Goal: Task Accomplishment & Management: Manage account settings

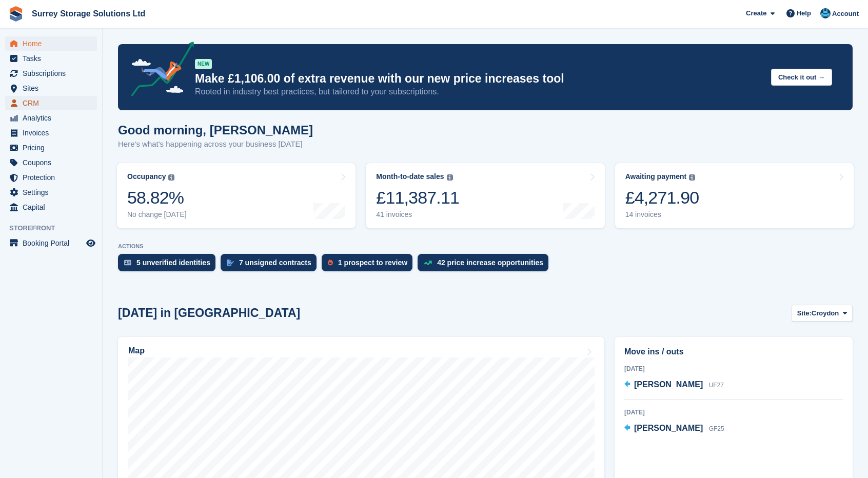
click at [75, 98] on span "CRM" at bounding box center [54, 103] width 62 height 14
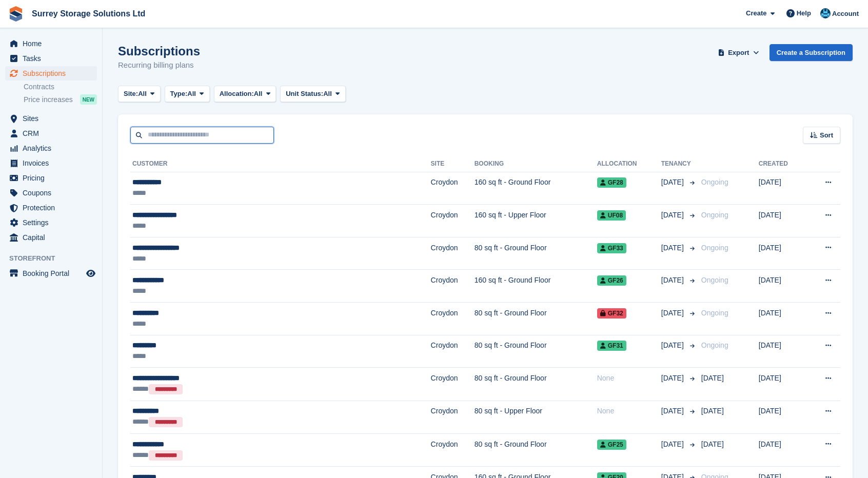
click at [241, 133] on input "text" at bounding box center [202, 135] width 144 height 17
type input "*****"
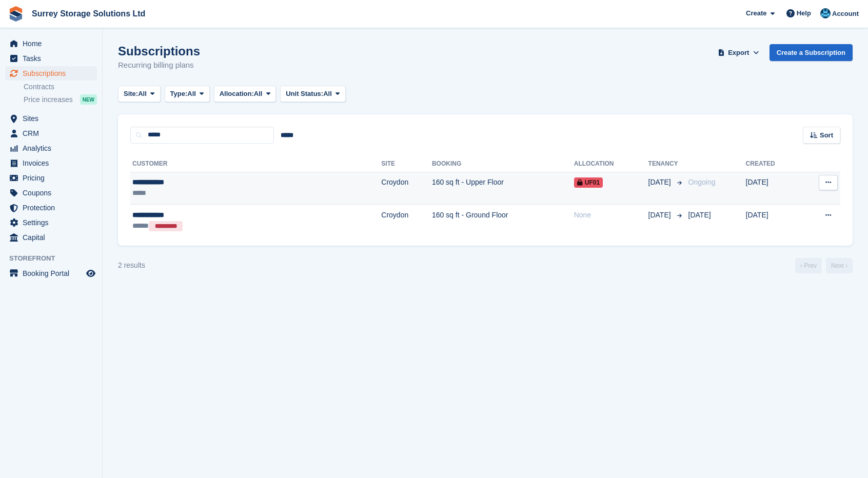
click at [381, 180] on td "Croydon" at bounding box center [406, 188] width 51 height 33
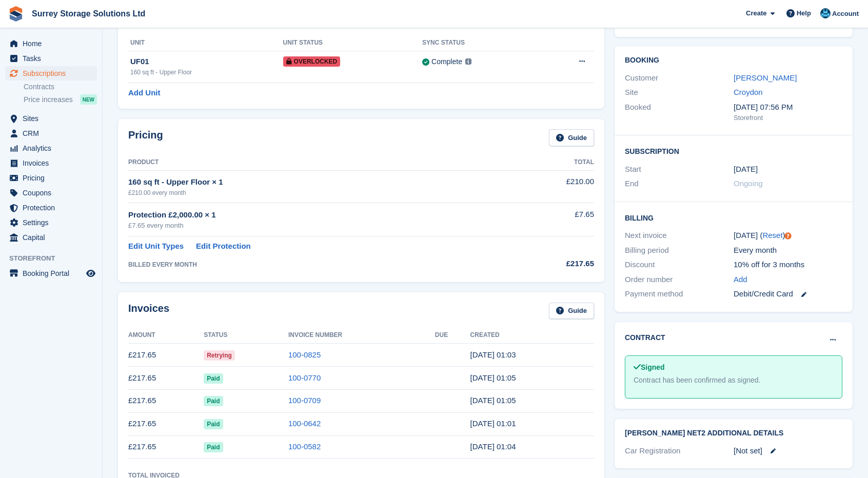
scroll to position [51, 0]
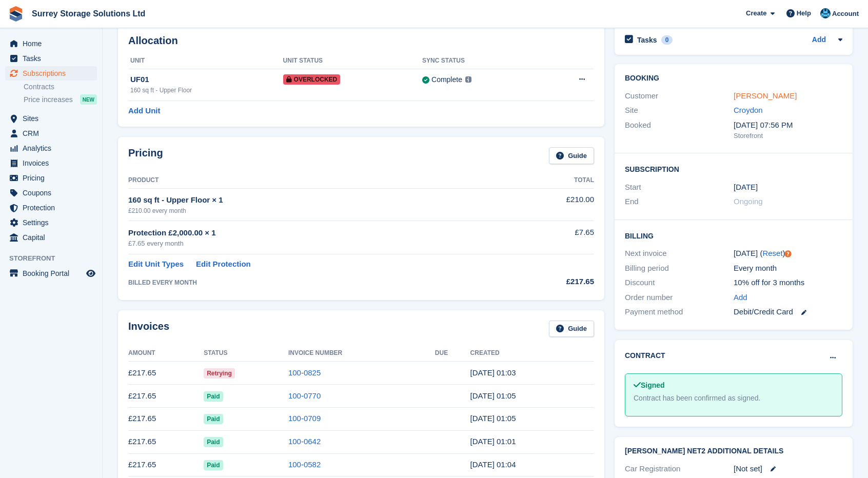
click at [765, 98] on link "Daniel Povey" at bounding box center [765, 95] width 63 height 9
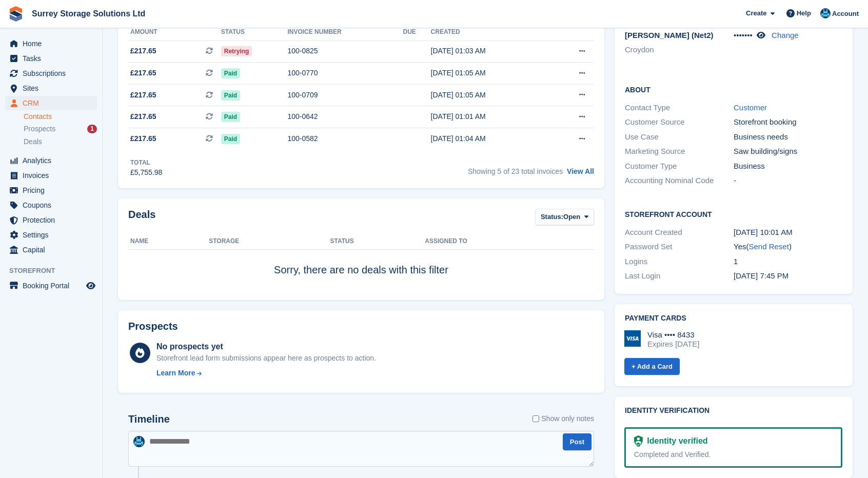
scroll to position [257, 0]
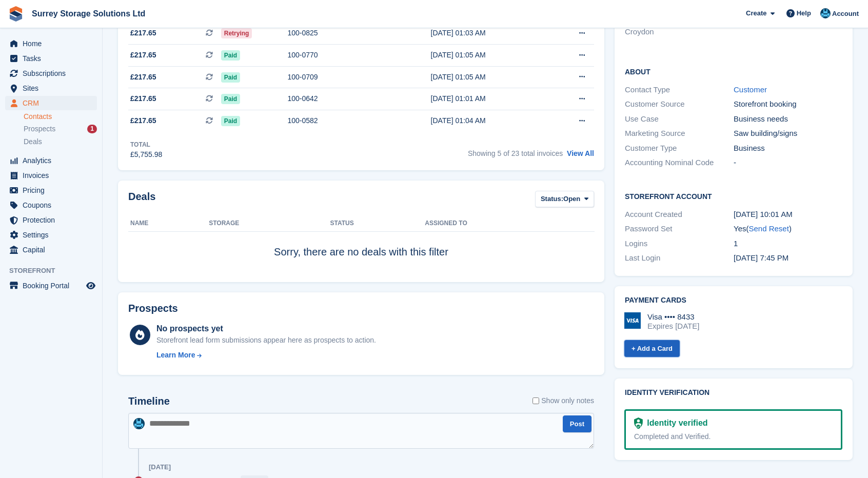
click at [672, 343] on link "+ Add a Card" at bounding box center [652, 348] width 55 height 17
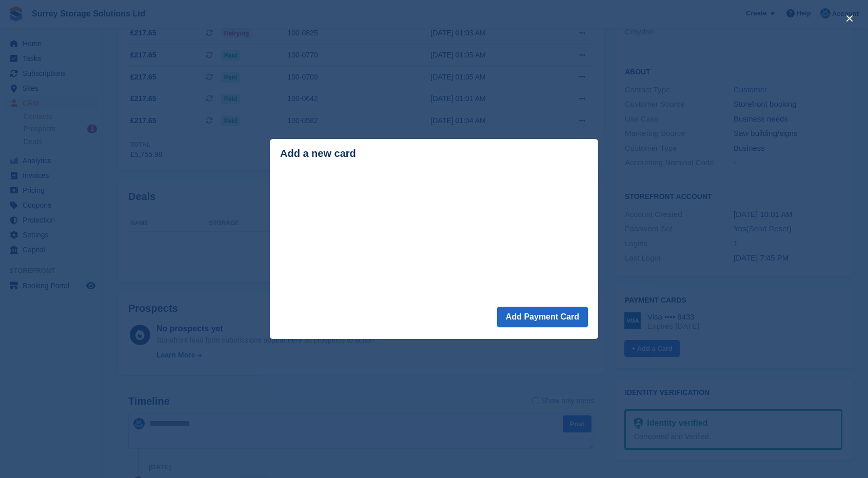
click at [786, 284] on div "close" at bounding box center [434, 239] width 868 height 478
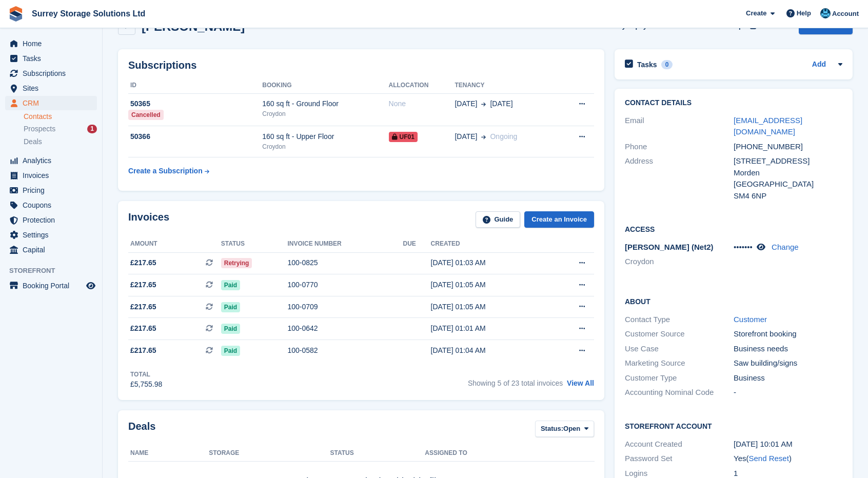
scroll to position [0, 0]
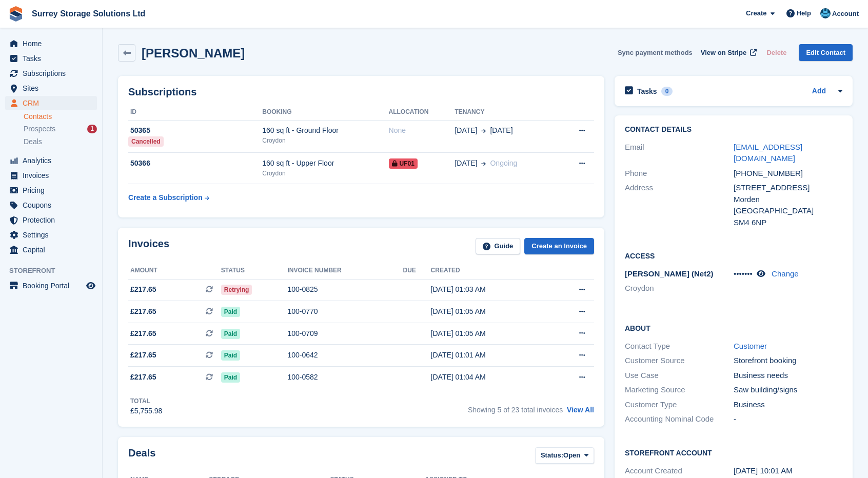
click at [655, 52] on button "Sync payment methods" at bounding box center [655, 52] width 75 height 17
click at [68, 44] on span "Home" at bounding box center [54, 43] width 62 height 14
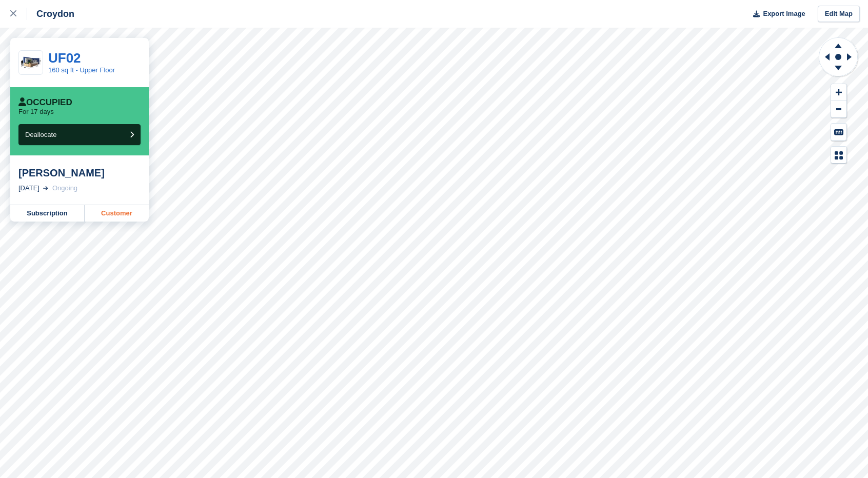
click at [86, 206] on link "Customer" at bounding box center [117, 213] width 64 height 16
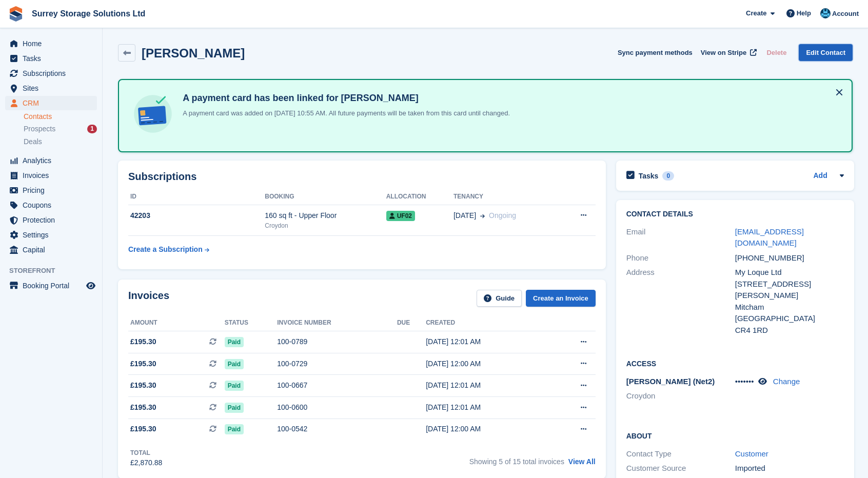
click at [817, 54] on link "Edit Contact" at bounding box center [826, 52] width 54 height 17
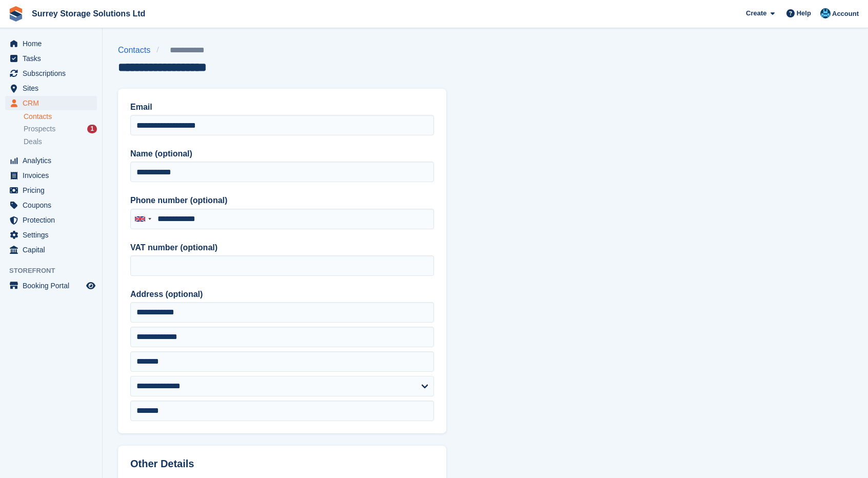
drag, startPoint x: 628, startPoint y: 104, endPoint x: 624, endPoint y: 120, distance: 16.8
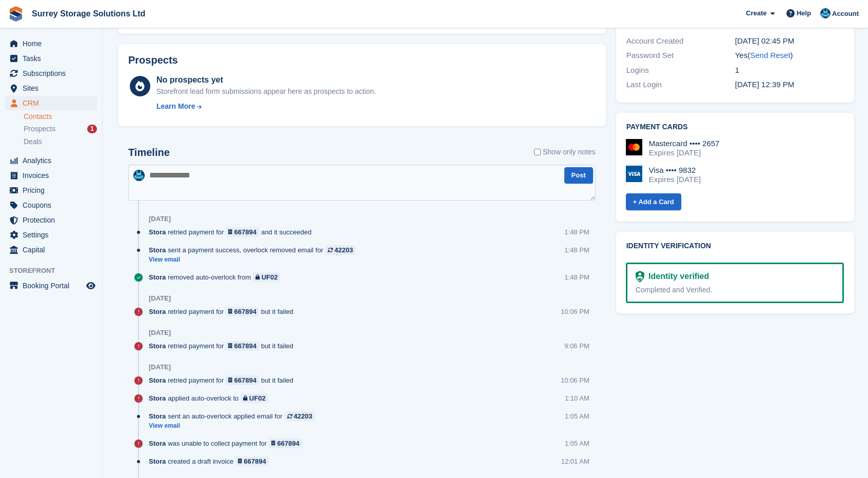
scroll to position [565, 0]
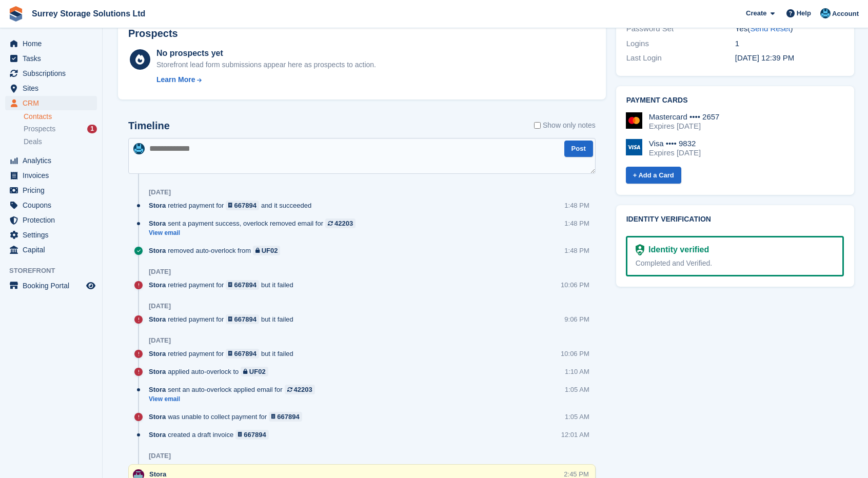
click at [228, 151] on textarea at bounding box center [362, 156] width 468 height 36
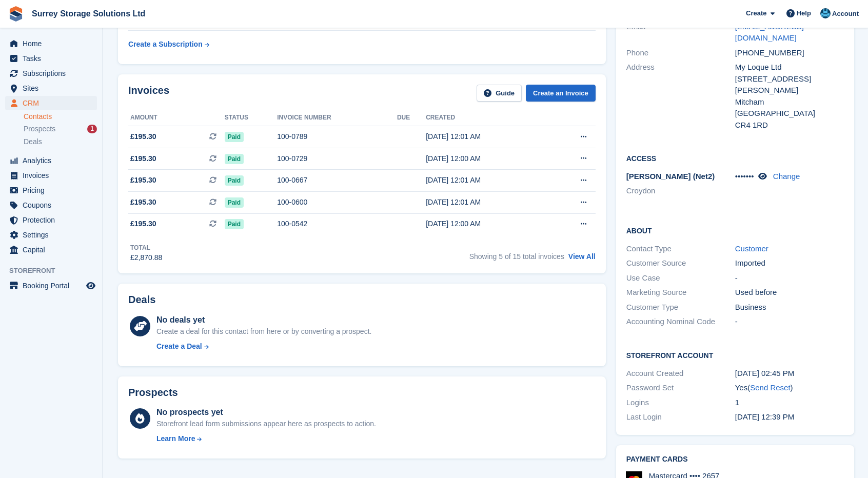
scroll to position [0, 0]
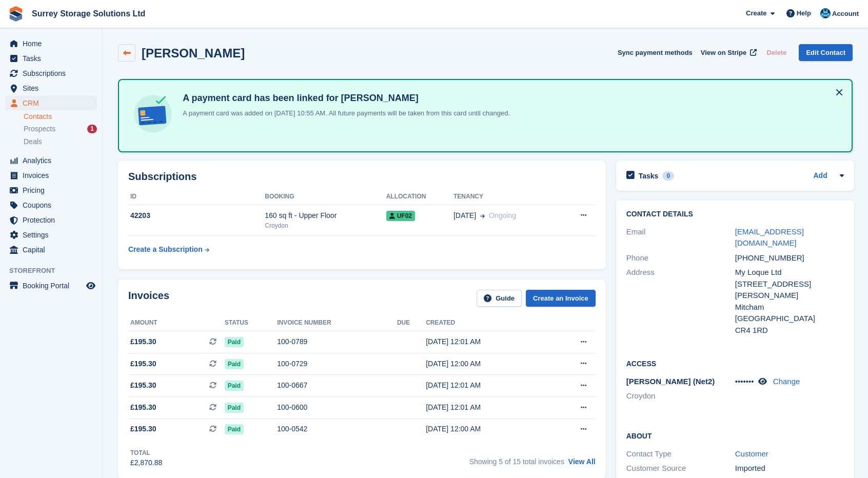
click at [124, 54] on icon at bounding box center [127, 53] width 8 height 8
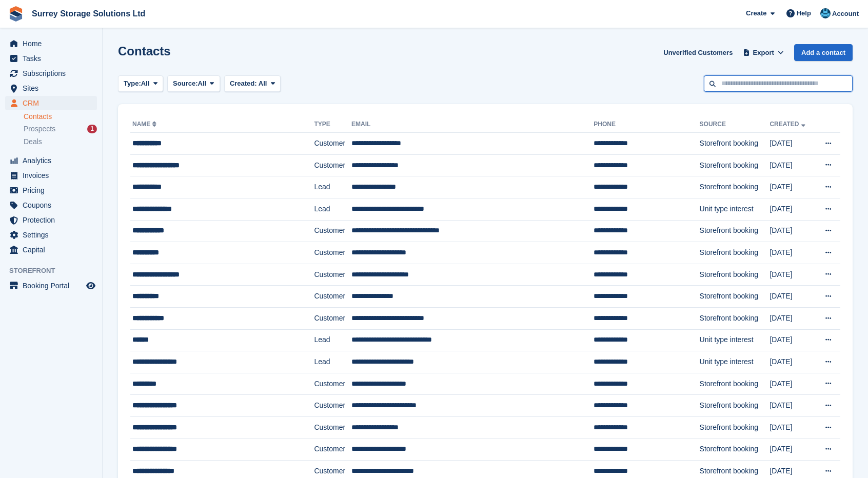
click at [734, 82] on input "text" at bounding box center [778, 83] width 149 height 17
type input "*****"
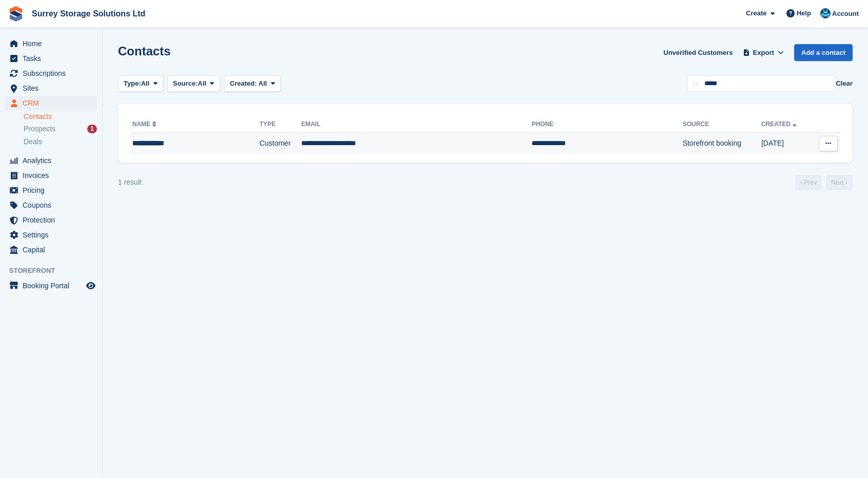
click at [434, 137] on td "**********" at bounding box center [416, 144] width 230 height 22
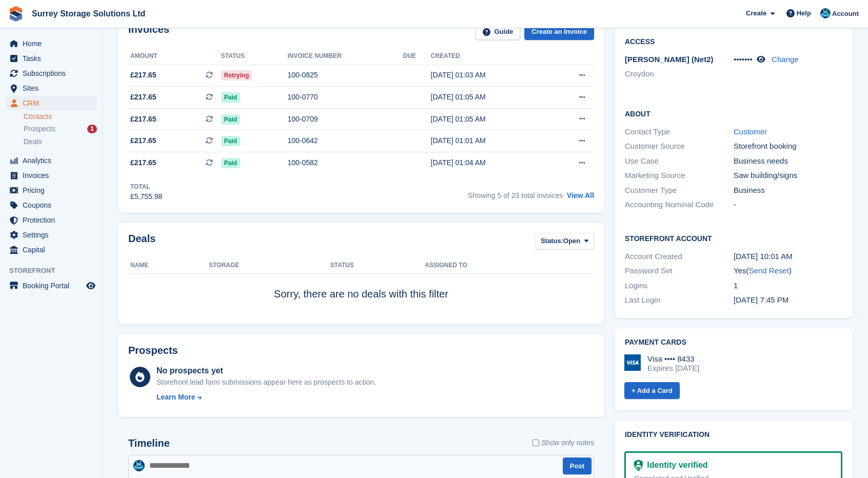
scroll to position [308, 0]
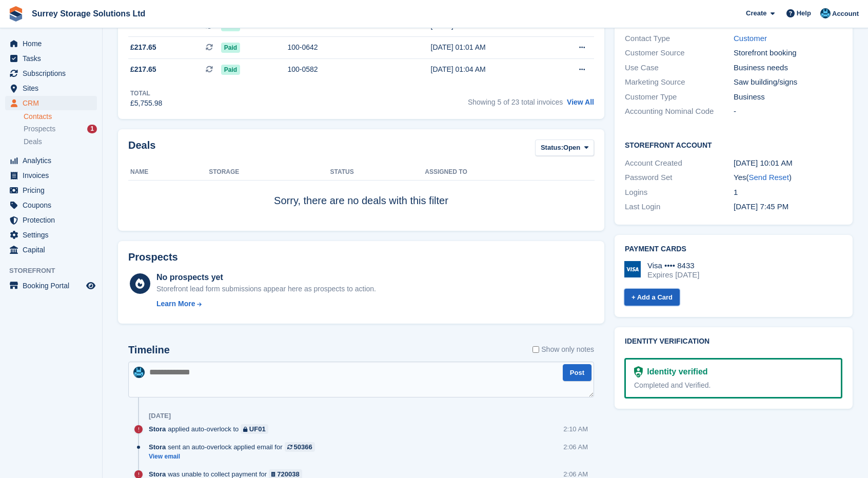
click at [645, 289] on link "+ Add a Card" at bounding box center [652, 297] width 55 height 17
